Goal: Check status

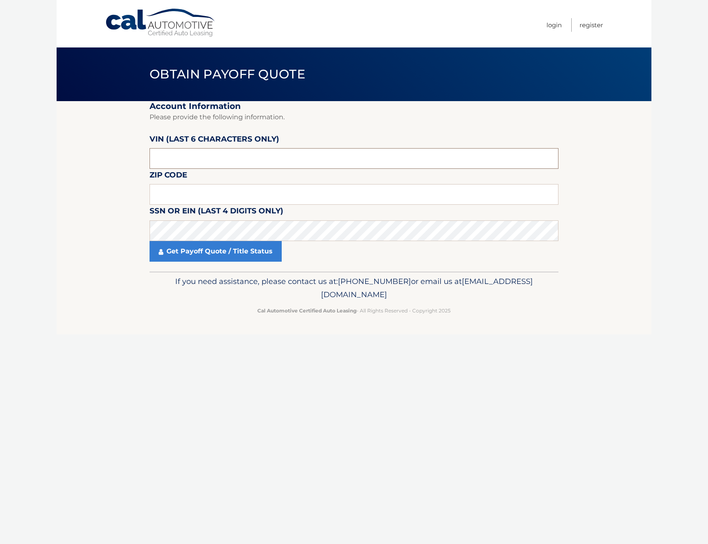
click at [250, 158] on input "text" at bounding box center [354, 158] width 409 height 21
paste input "133435"
type input "133435"
click at [322, 194] on input "text" at bounding box center [354, 194] width 409 height 21
type input "11365"
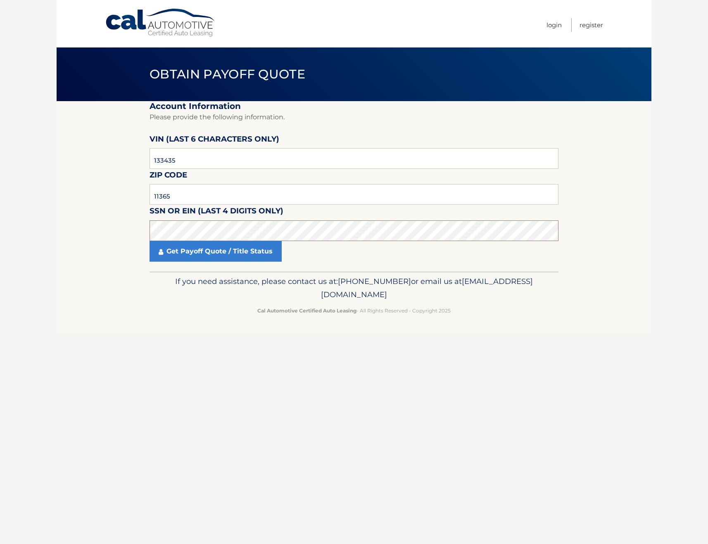
click button "For Originating Dealer" at bounding box center [0, 0] width 0 height 0
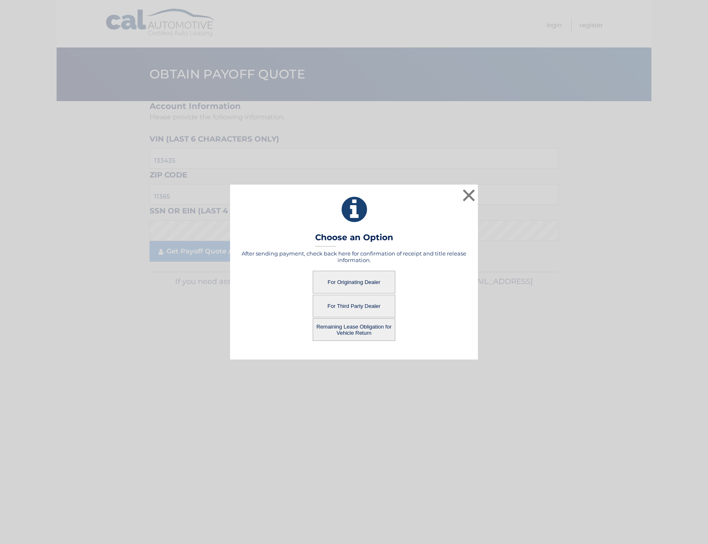
click at [351, 280] on button "For Originating Dealer" at bounding box center [354, 282] width 83 height 23
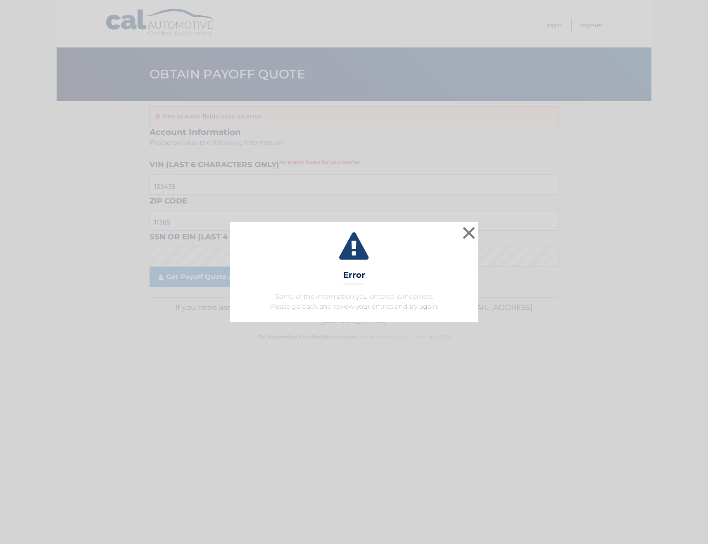
click at [481, 235] on div "× Error Some of the information you entered is incorrect. Please go back and re…" at bounding box center [353, 272] width 701 height 100
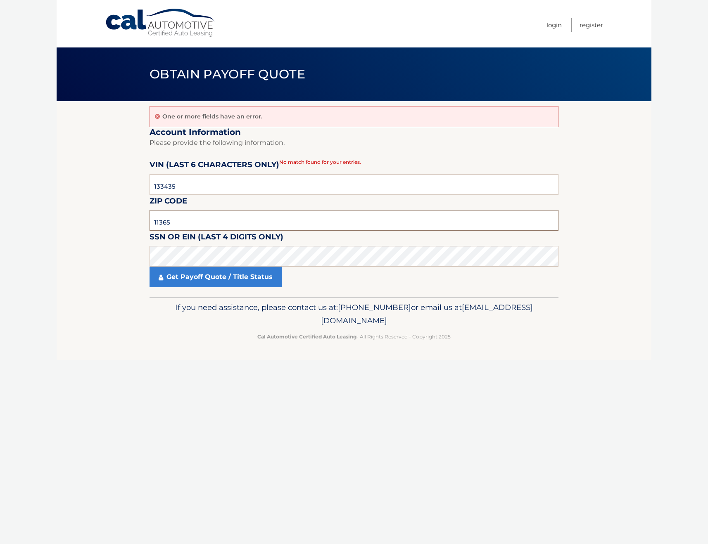
click at [308, 214] on input "11365" at bounding box center [354, 220] width 409 height 21
type input "11557"
click at [246, 278] on link "Get Payoff Quote / Title Status" at bounding box center [216, 277] width 132 height 21
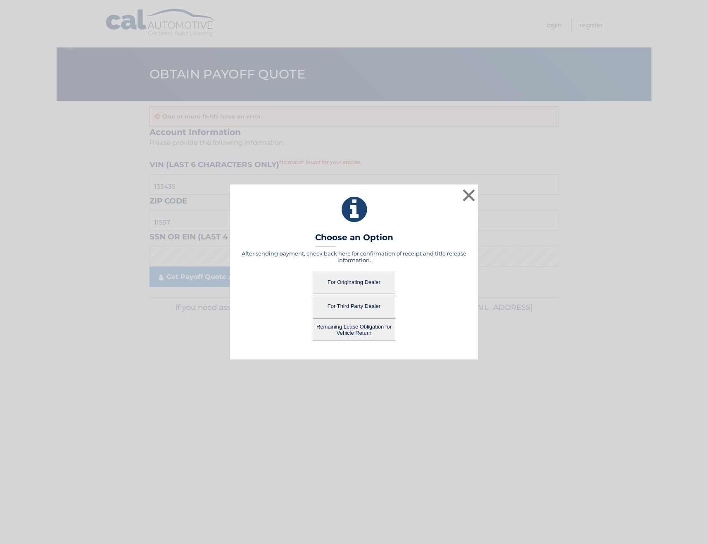
click at [359, 285] on button "For Originating Dealer" at bounding box center [354, 282] width 83 height 23
click at [360, 284] on button "For Originating Dealer" at bounding box center [354, 282] width 83 height 23
click at [372, 274] on button "For Originating Dealer" at bounding box center [354, 282] width 83 height 23
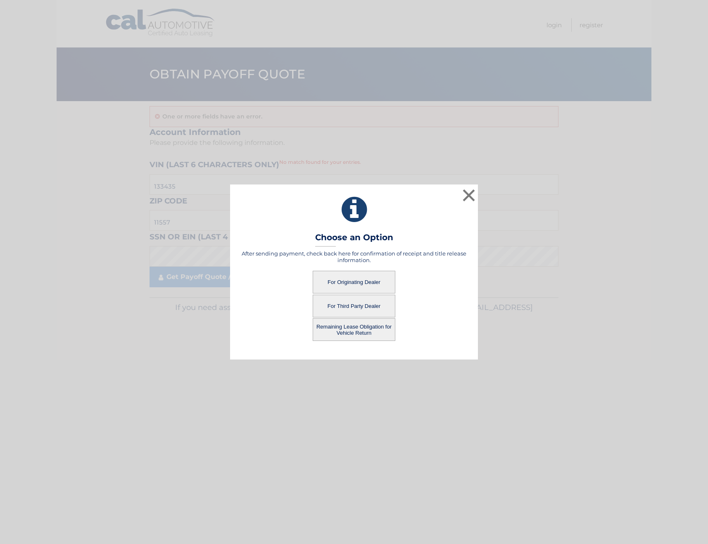
click at [372, 274] on button "For Originating Dealer" at bounding box center [354, 282] width 83 height 23
drag, startPoint x: 465, startPoint y: 193, endPoint x: 452, endPoint y: 192, distance: 13.6
click at [465, 193] on button "×" at bounding box center [468, 195] width 17 height 17
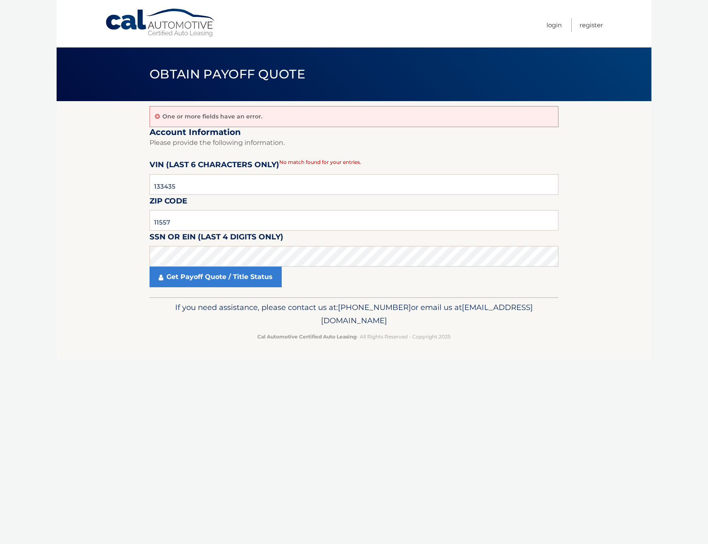
drag, startPoint x: 363, startPoint y: 199, endPoint x: 360, endPoint y: 216, distance: 17.6
click at [363, 199] on fieldset "Account Information Please provide the following information. VIN (last 6 chara…" at bounding box center [354, 212] width 409 height 171
click at [360, 218] on input "11557" at bounding box center [354, 220] width 409 height 21
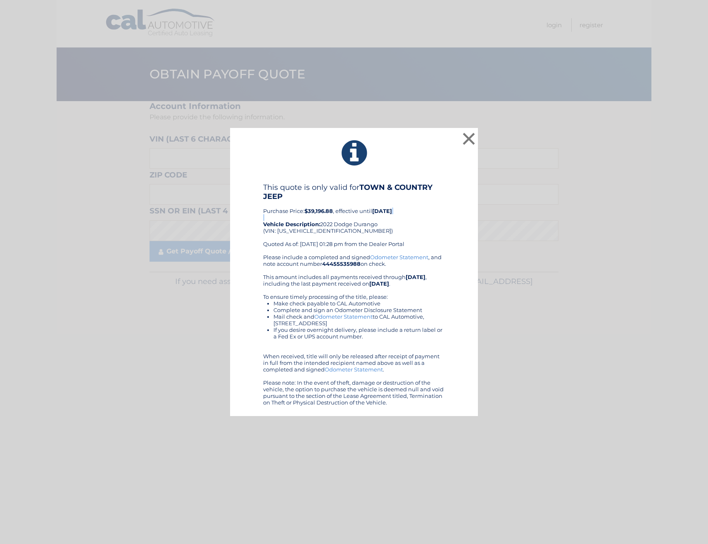
click at [360, 218] on div "This quote is only valid for TOWN & COUNTRY JEEP Purchase Price: $39,196.88 , e…" at bounding box center [354, 218] width 182 height 71
click at [374, 192] on h4 "This quote is only valid for TOWN & COUNTRY JEEP" at bounding box center [354, 192] width 182 height 18
click at [392, 212] on div "This quote is only valid for TOWN & COUNTRY JEEP Purchase Price: $39,196.88 , e…" at bounding box center [354, 218] width 182 height 71
drag, startPoint x: 391, startPoint y: 214, endPoint x: 398, endPoint y: 219, distance: 8.3
click at [392, 214] on div "This quote is only valid for TOWN & COUNTRY JEEP Purchase Price: $39,196.88 , e…" at bounding box center [354, 218] width 182 height 71
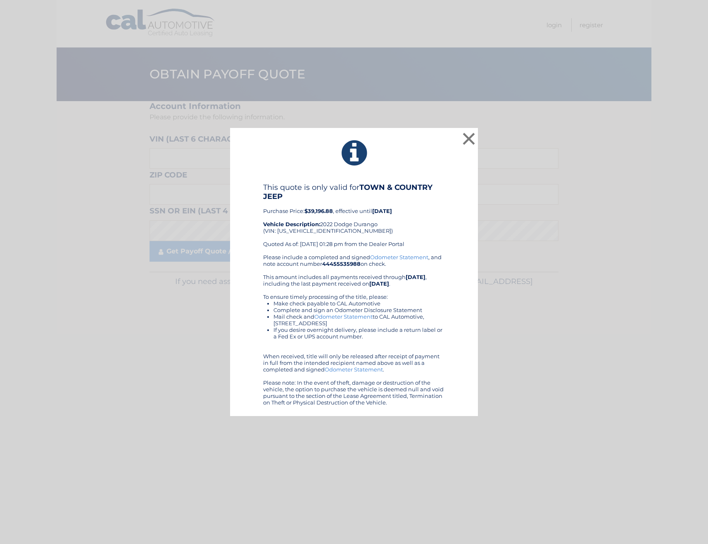
drag, startPoint x: 408, startPoint y: 233, endPoint x: 365, endPoint y: 219, distance: 45.3
click at [395, 228] on div "This quote is only valid for TOWN & COUNTRY JEEP Purchase Price: $39,196.88 , e…" at bounding box center [354, 218] width 182 height 71
click at [302, 209] on div "This quote is only valid for TOWN & COUNTRY JEEP Purchase Price: $39,196.88 , e…" at bounding box center [354, 218] width 182 height 71
click at [344, 213] on div "This quote is only valid for TOWN & COUNTRY JEEP Purchase Price: $39,196.88 , e…" at bounding box center [354, 218] width 182 height 71
click at [465, 140] on button "×" at bounding box center [468, 139] width 17 height 17
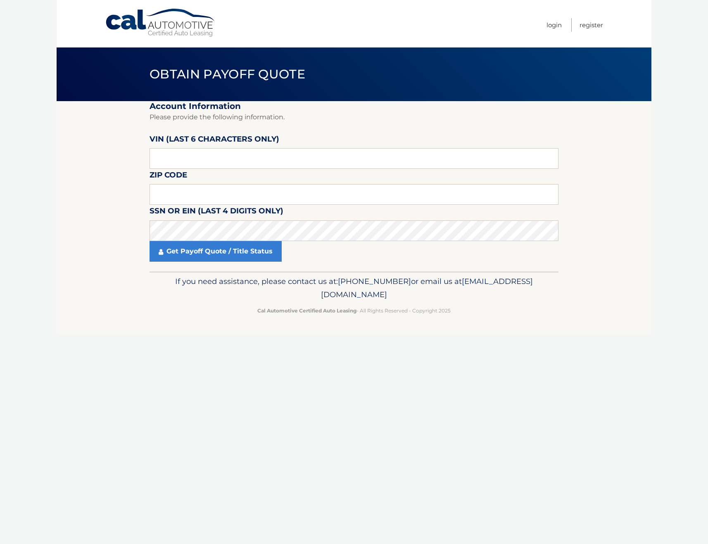
click at [401, 133] on fieldset "Account Information Please provide the following information. [PERSON_NAME] (la…" at bounding box center [354, 186] width 409 height 171
